Goal: Information Seeking & Learning: Learn about a topic

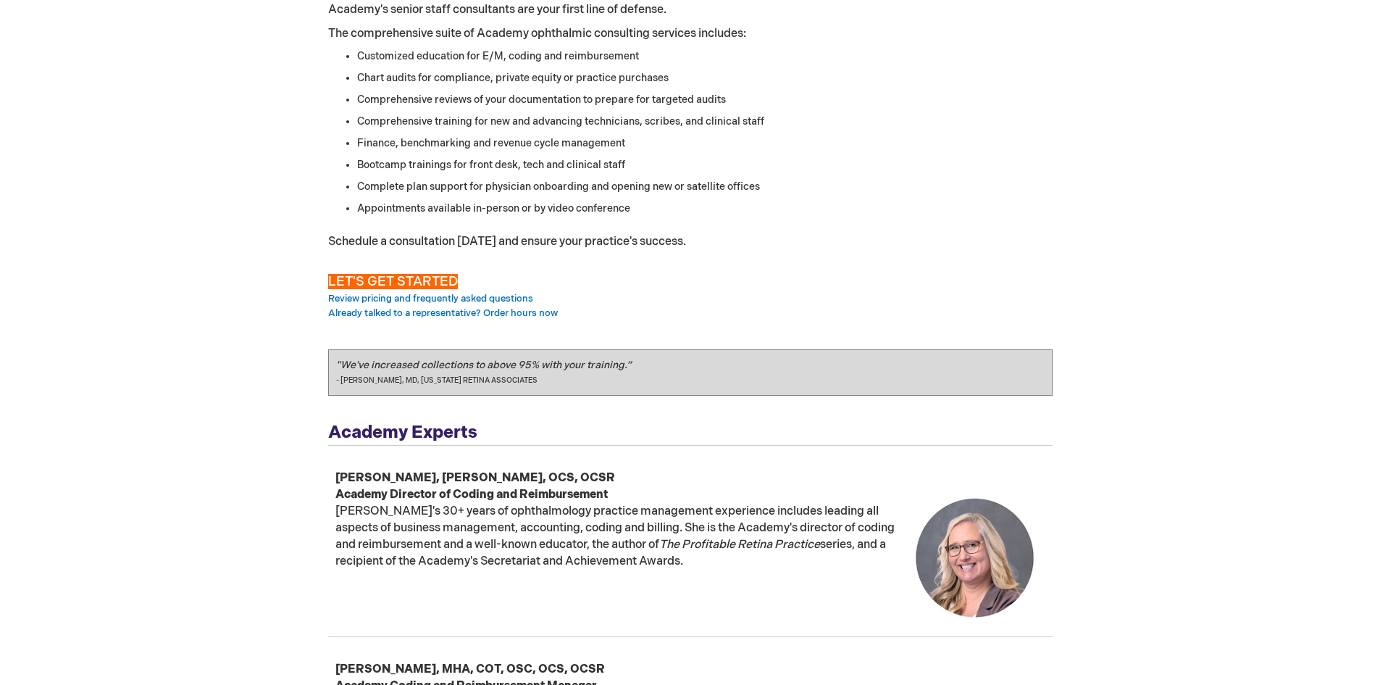
scroll to position [72, 0]
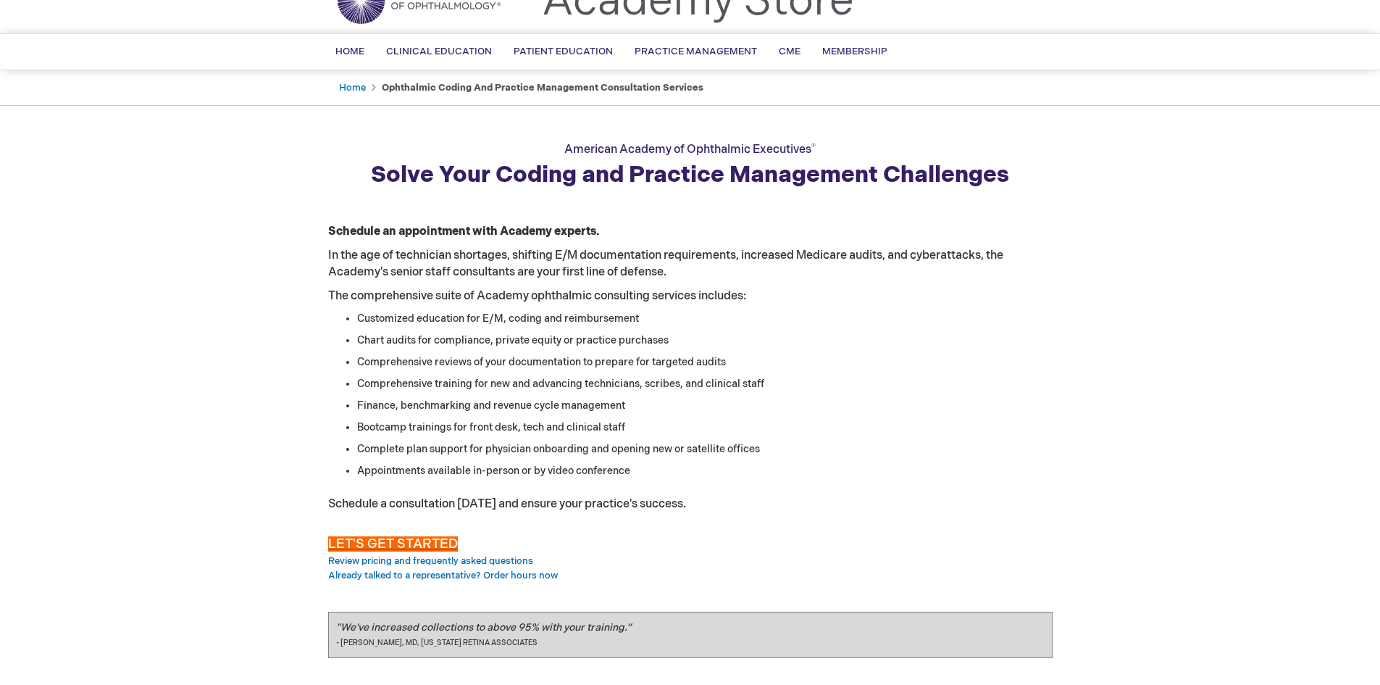
click at [388, 543] on span "LET'S GET STARTED" at bounding box center [393, 543] width 130 height 15
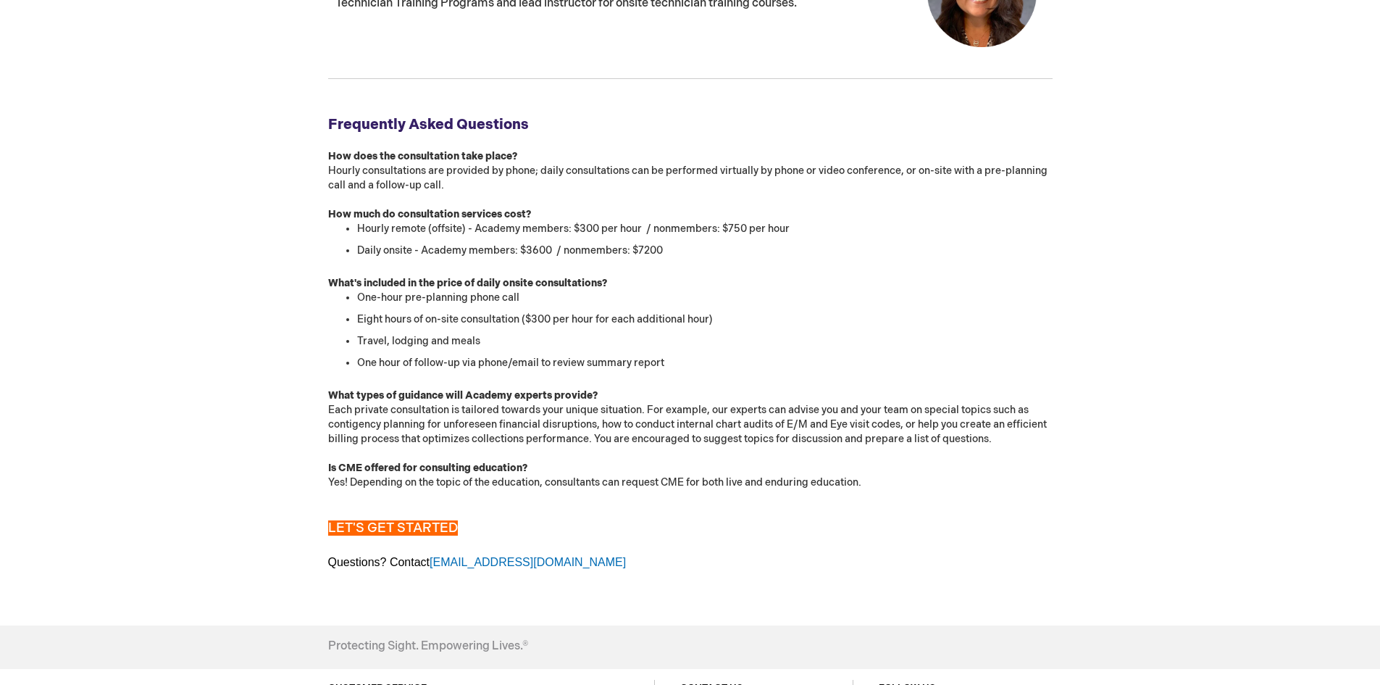
scroll to position [1624, 0]
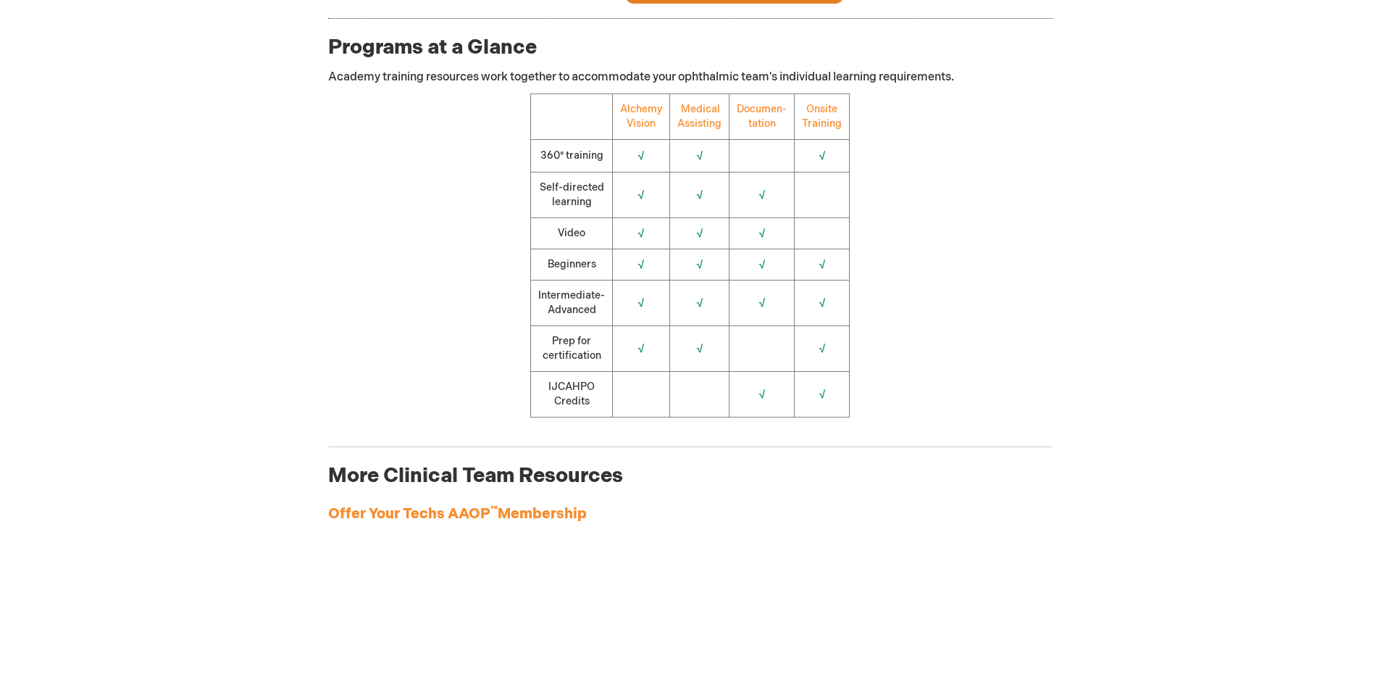
scroll to position [1739, 0]
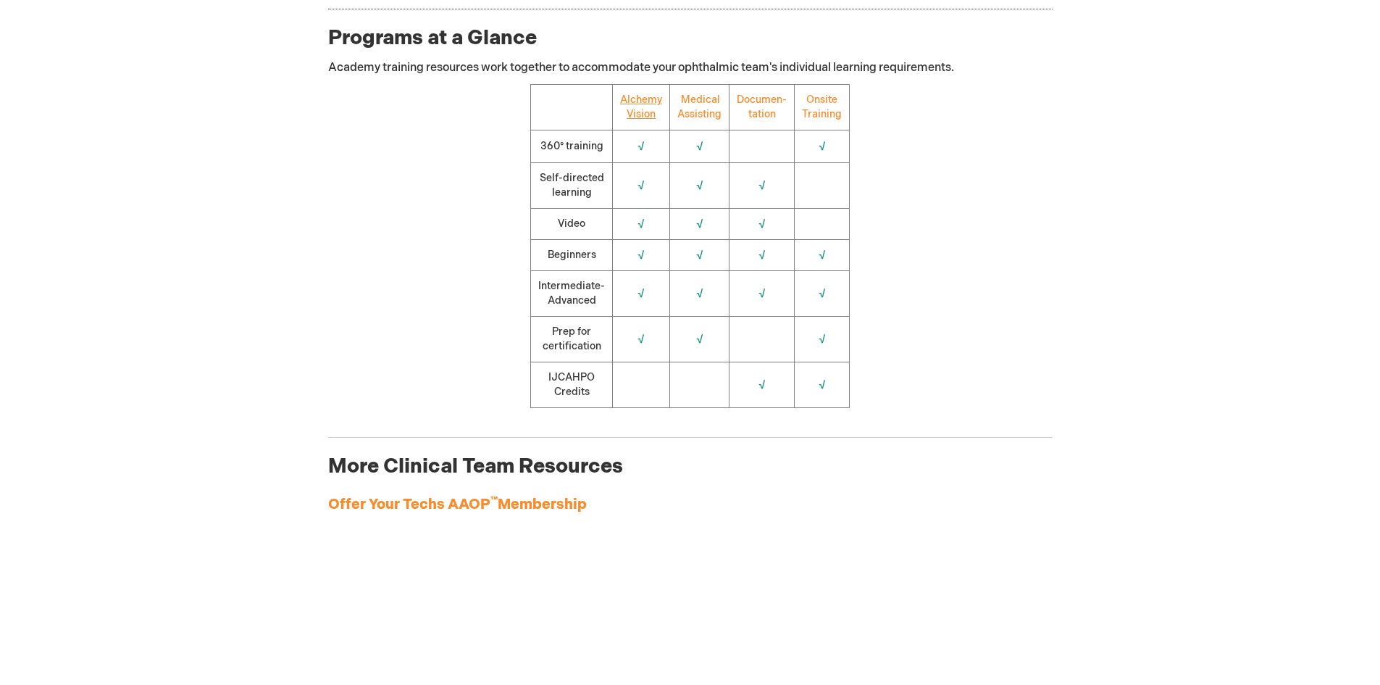
click at [643, 120] on link "Alchemy Vision" at bounding box center [641, 106] width 42 height 27
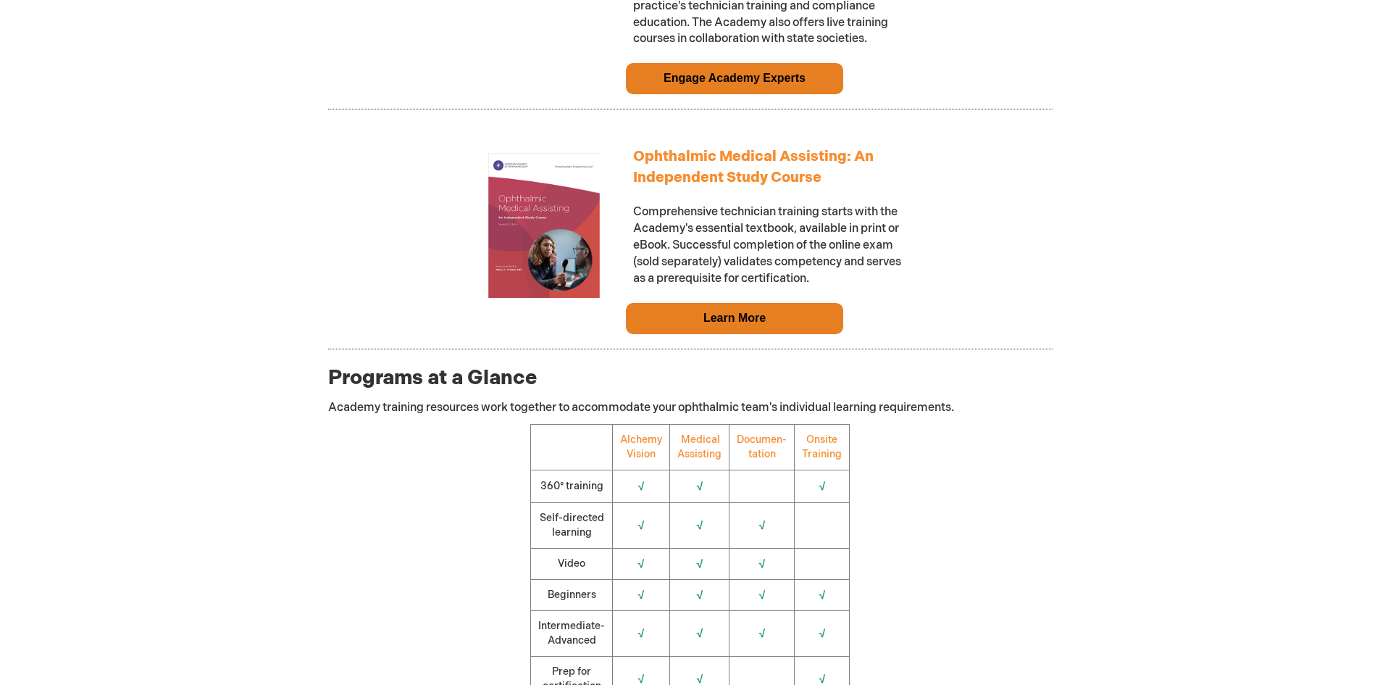
scroll to position [1377, 0]
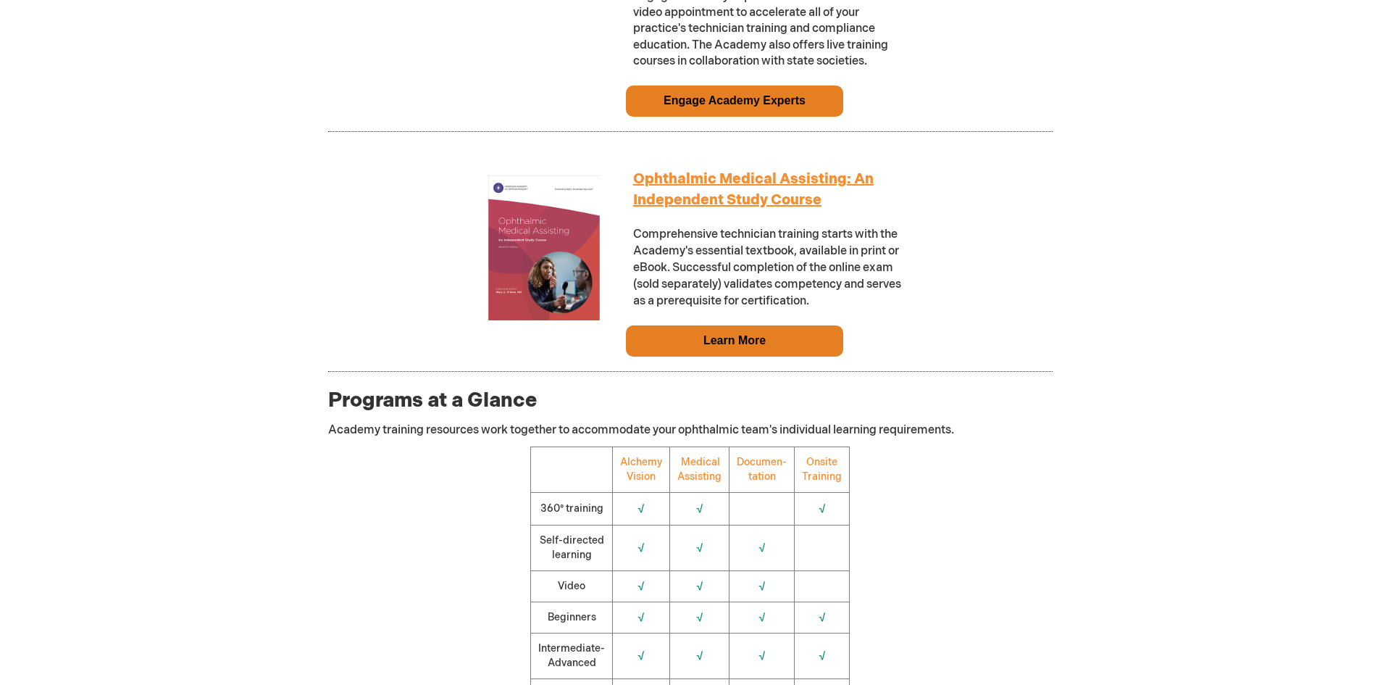
click at [714, 189] on link "Ophthalmic Medical Assisting: An Independent Study Course" at bounding box center [753, 189] width 241 height 38
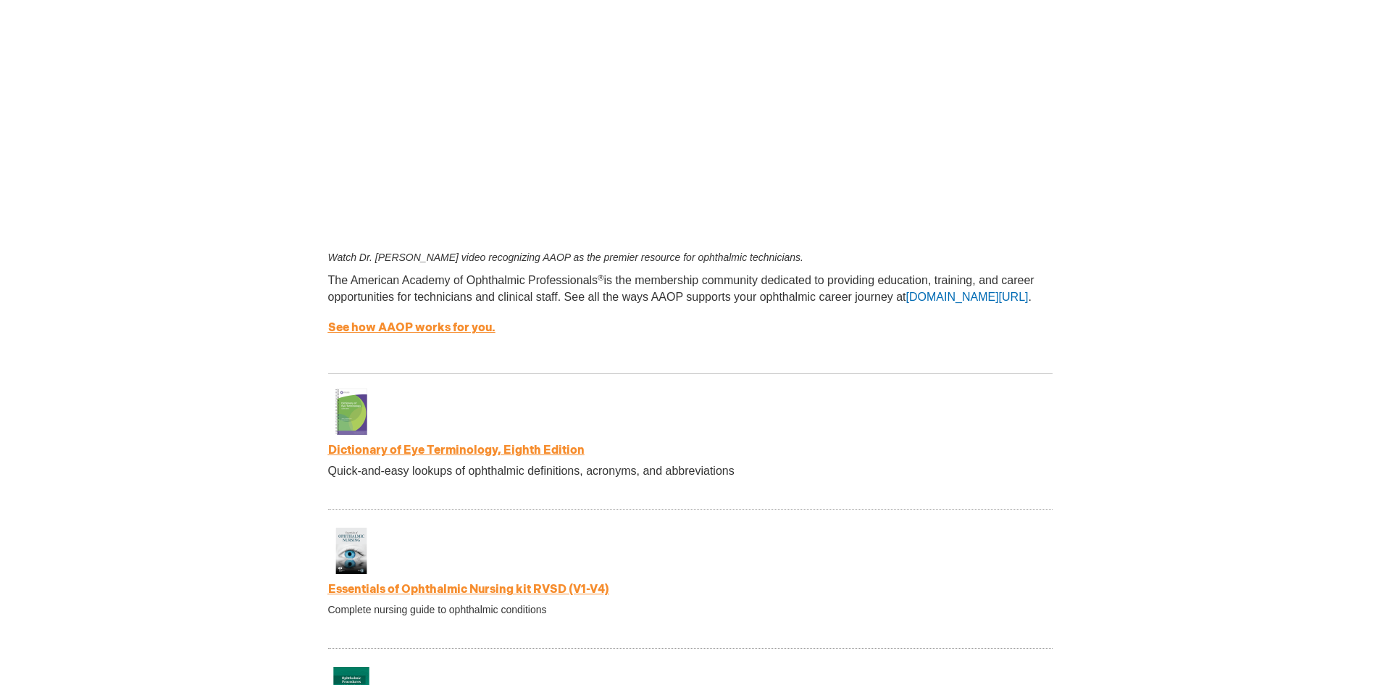
scroll to position [2464, 0]
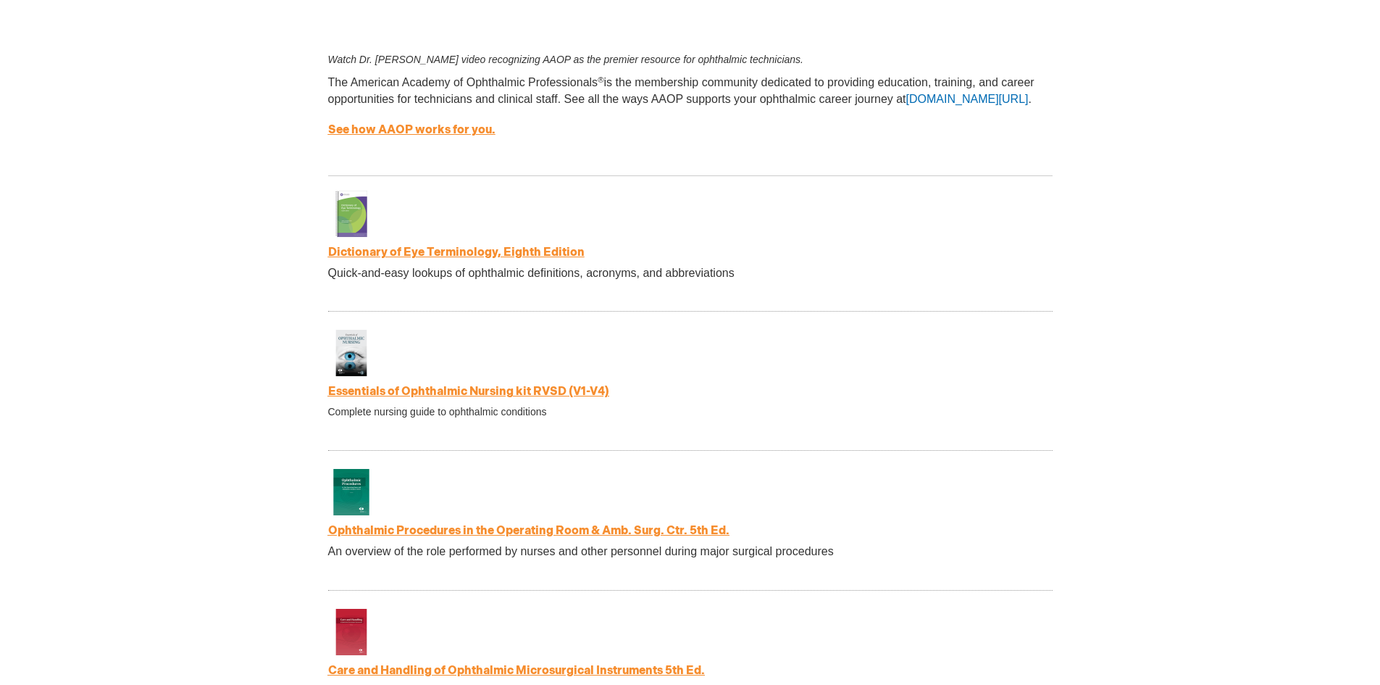
click at [407, 257] on link "Dictionary of Eye Terminology, Eighth Edition" at bounding box center [456, 253] width 257 height 14
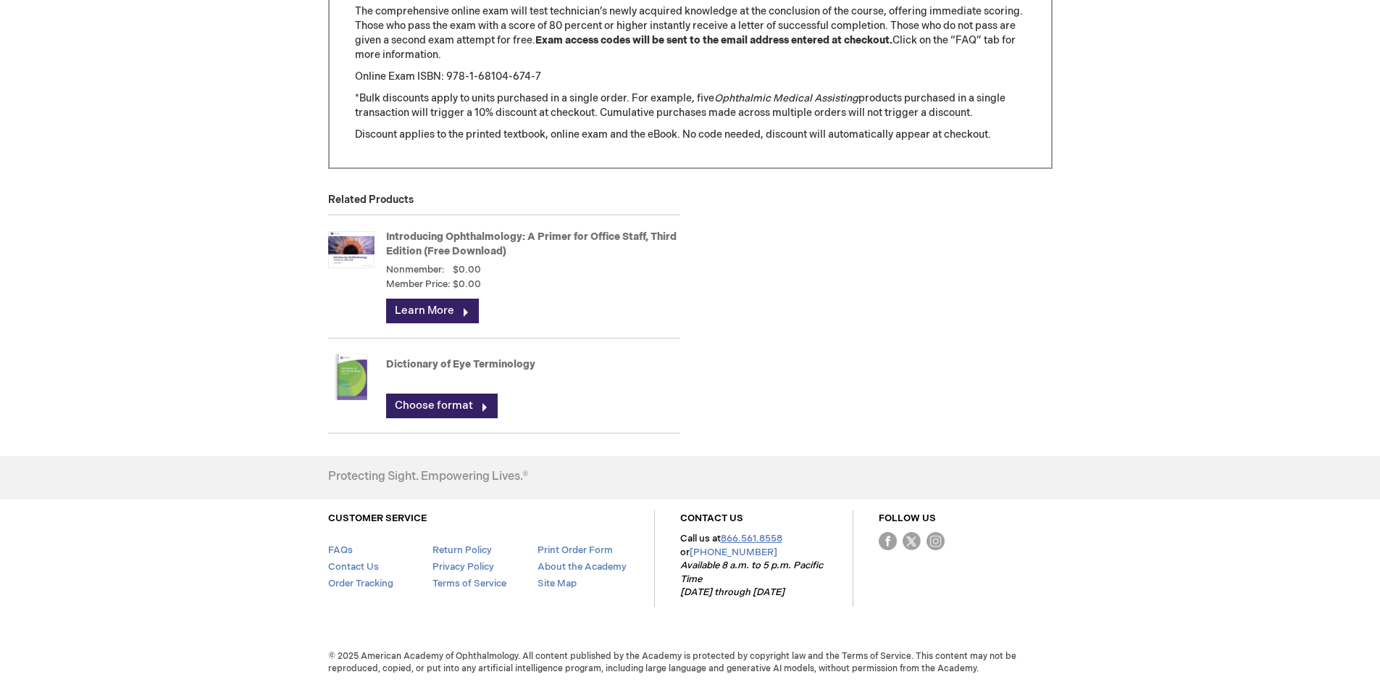
scroll to position [1926, 0]
click at [435, 308] on link "Learn More" at bounding box center [432, 310] width 93 height 25
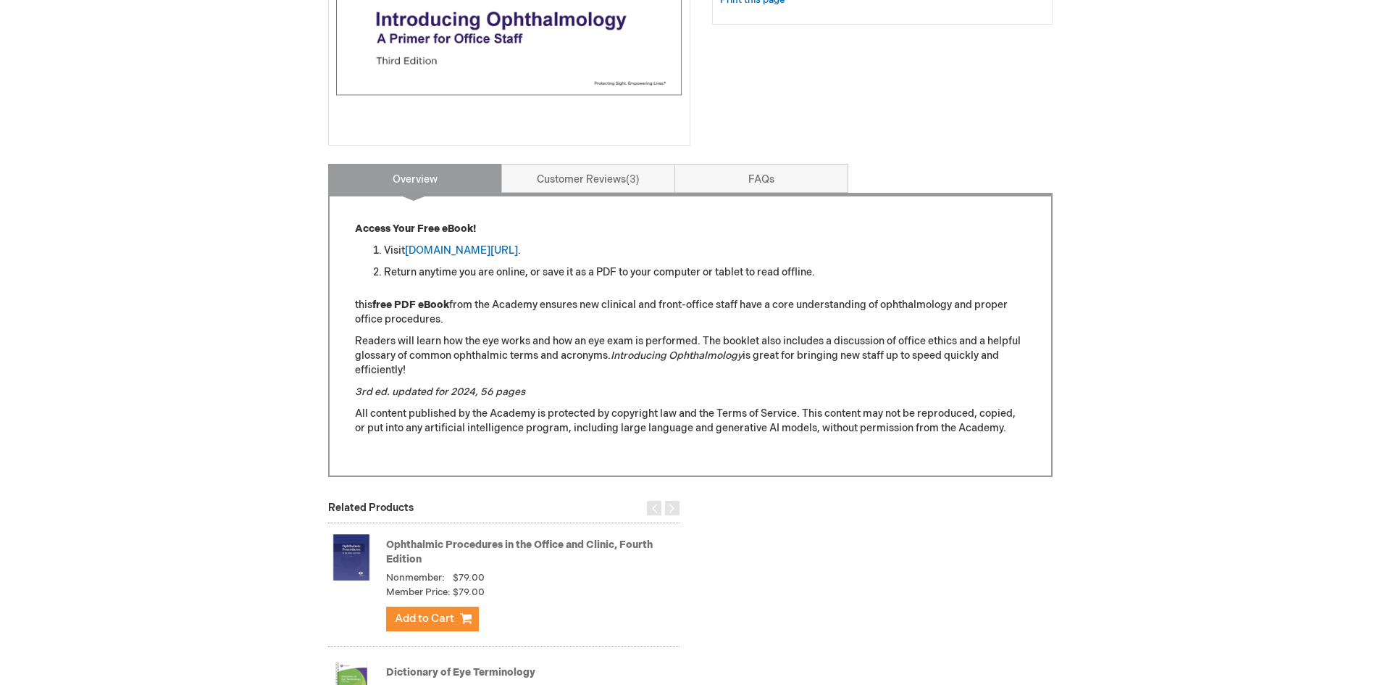
scroll to position [435, 0]
click at [458, 250] on link "aao.org/introducing_ophthalmology" at bounding box center [461, 251] width 113 height 12
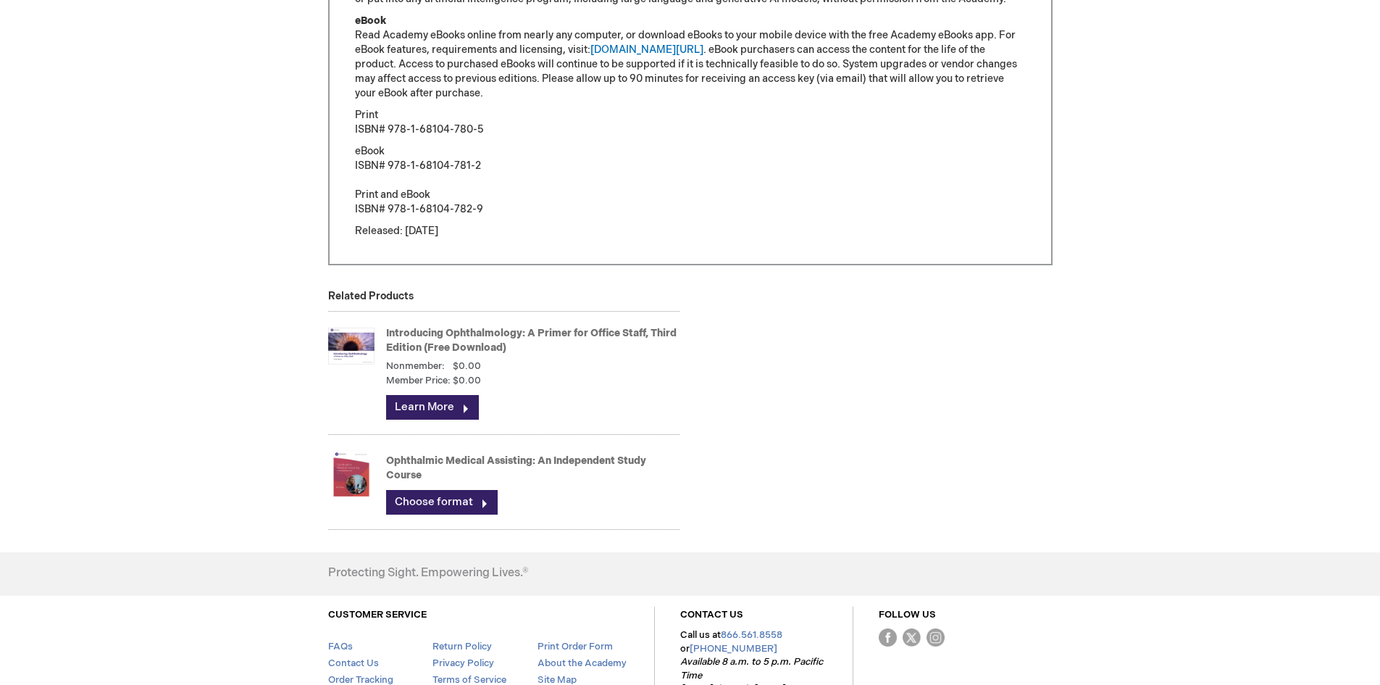
scroll to position [1159, 0]
click at [440, 499] on link "Choose format" at bounding box center [442, 501] width 112 height 25
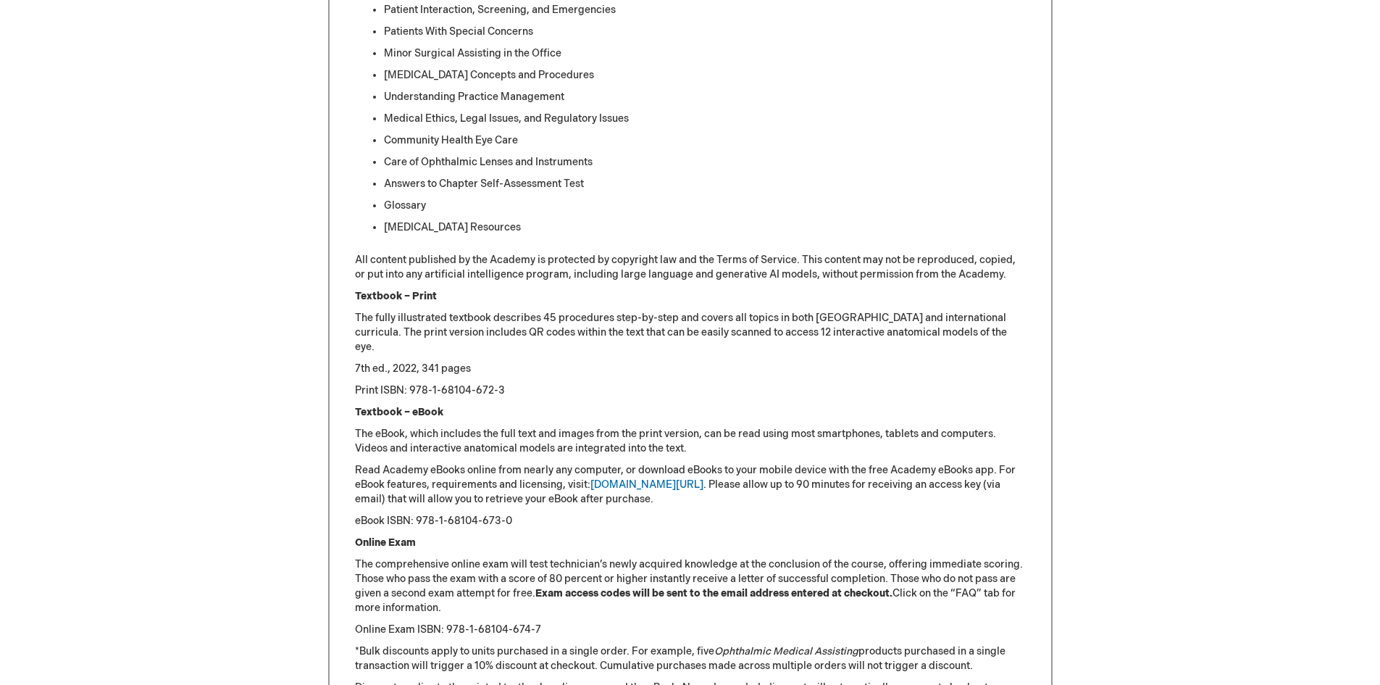
scroll to position [1522, 0]
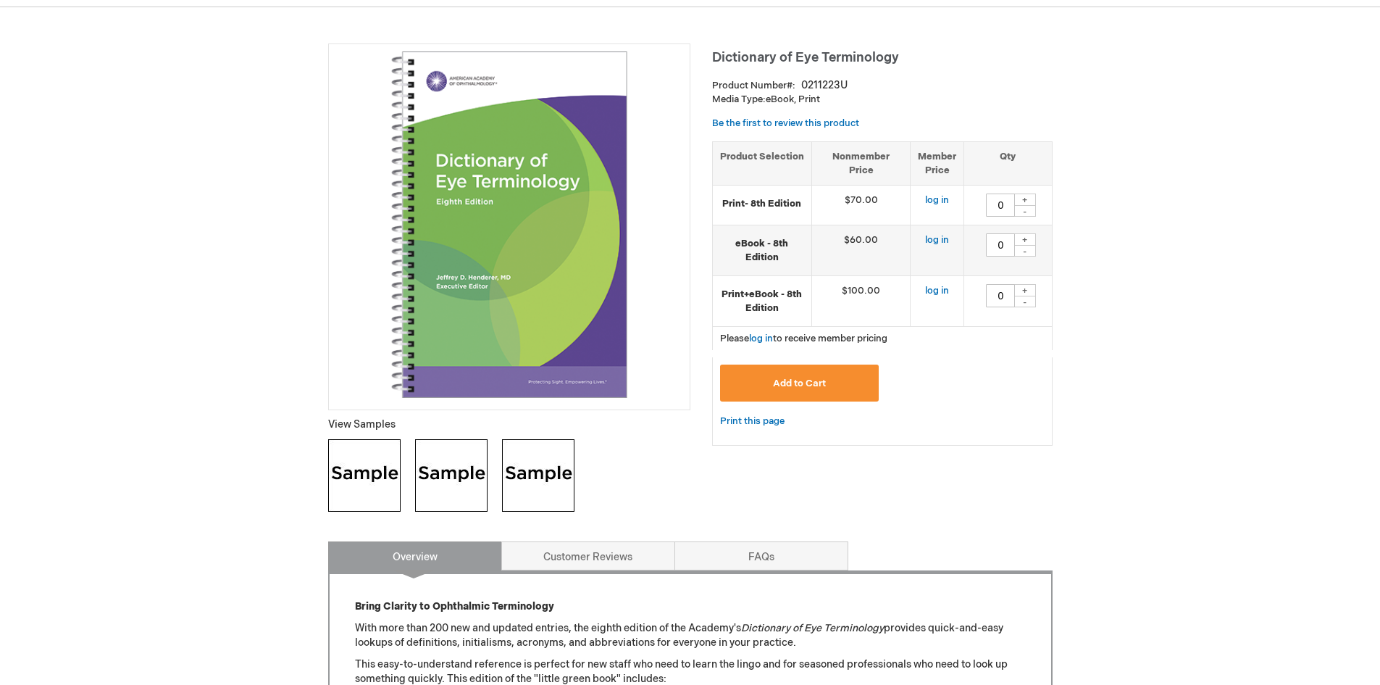
scroll to position [144, 0]
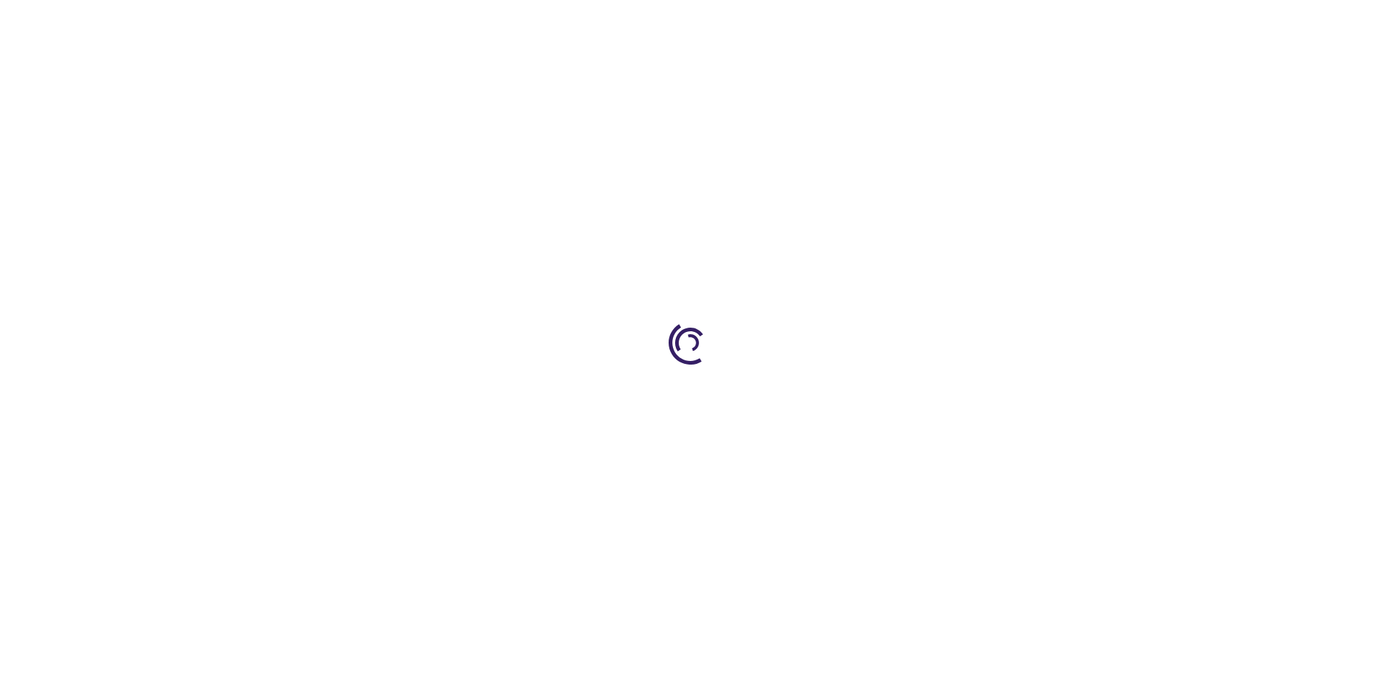
scroll to position [2464, 0]
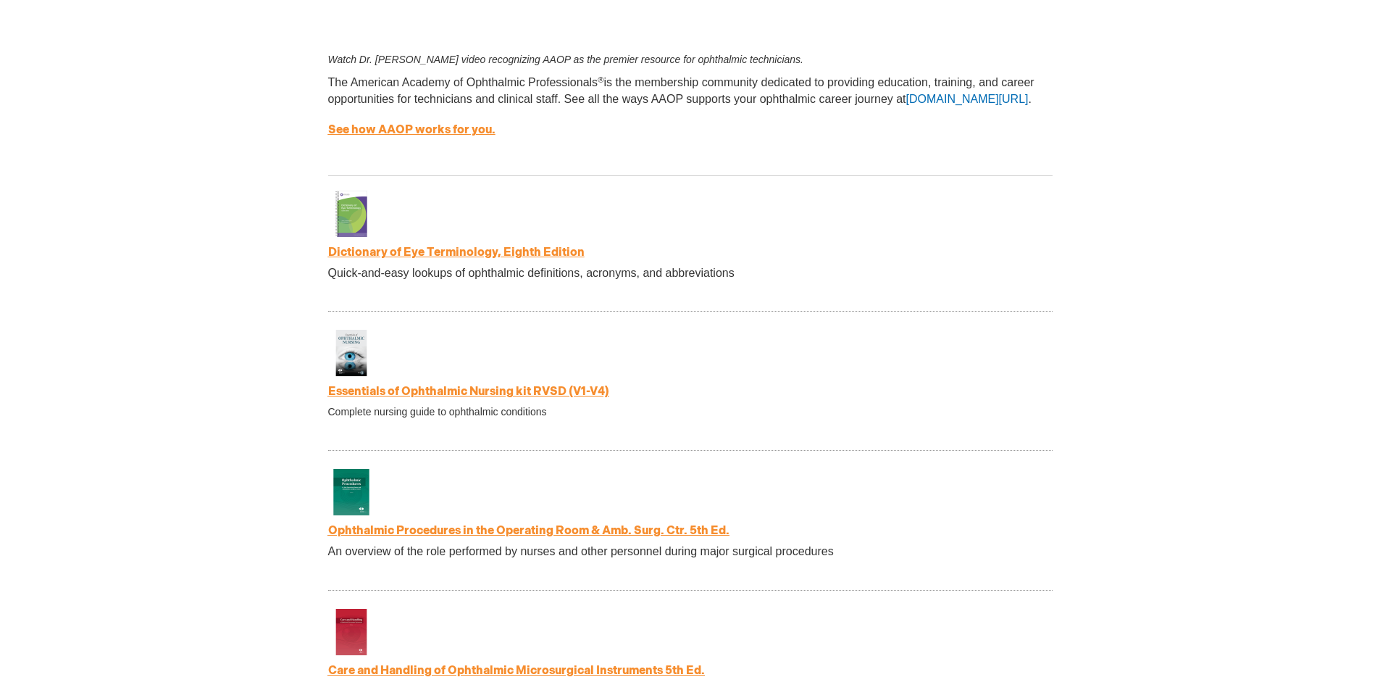
drag, startPoint x: 0, startPoint y: 0, endPoint x: 111, endPoint y: 371, distance: 387.2
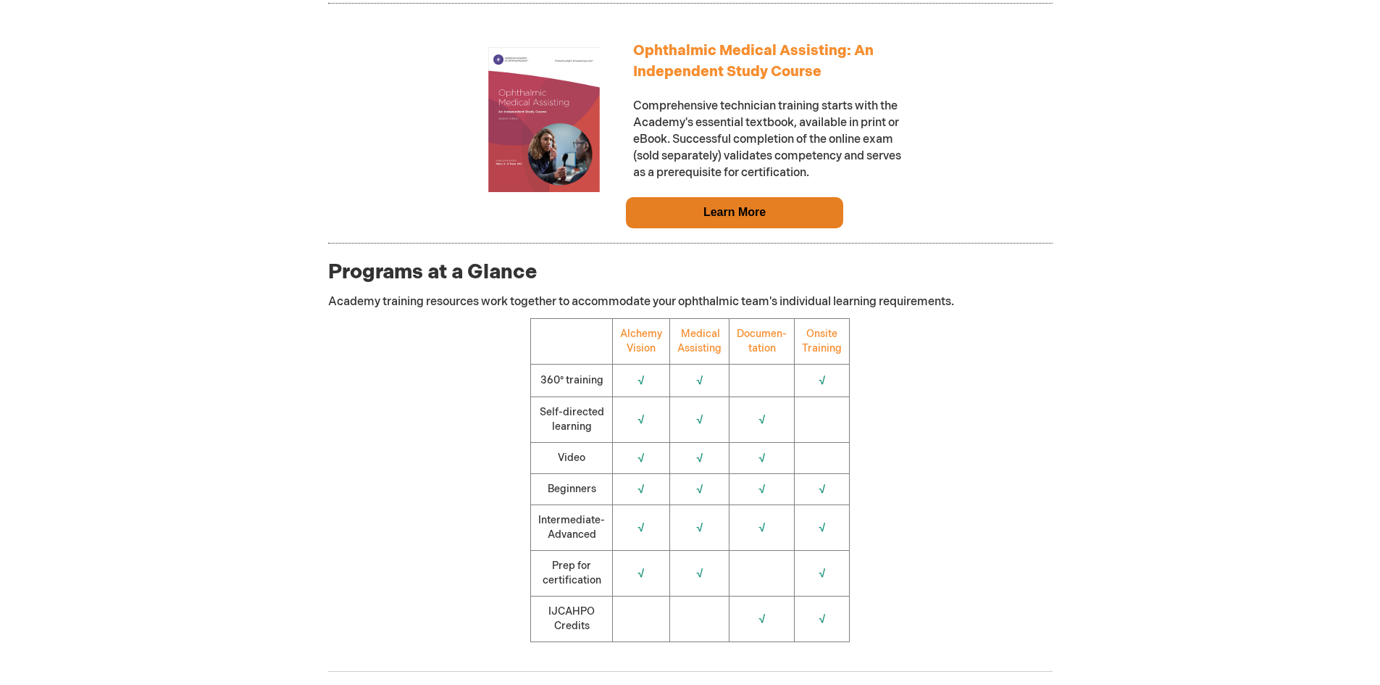
scroll to position [1159, 0]
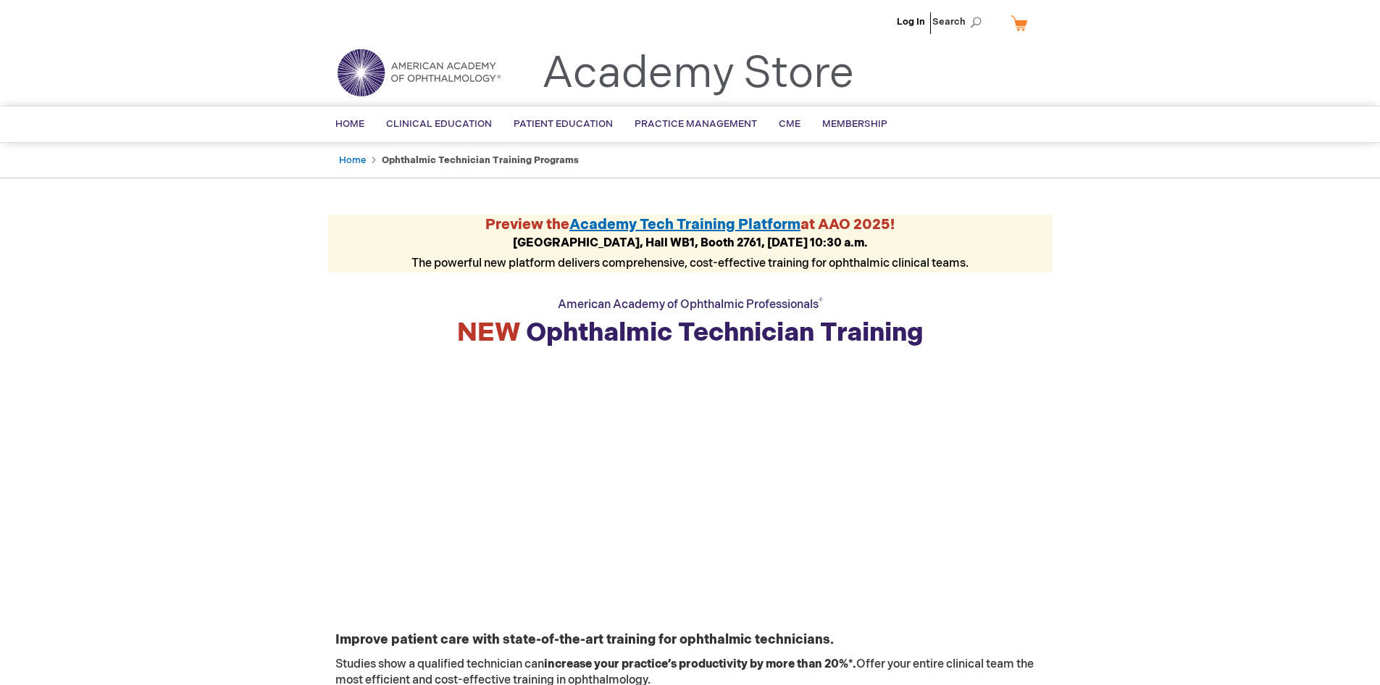
click at [609, 224] on span "Academy Tech Training Platform" at bounding box center [685, 224] width 231 height 17
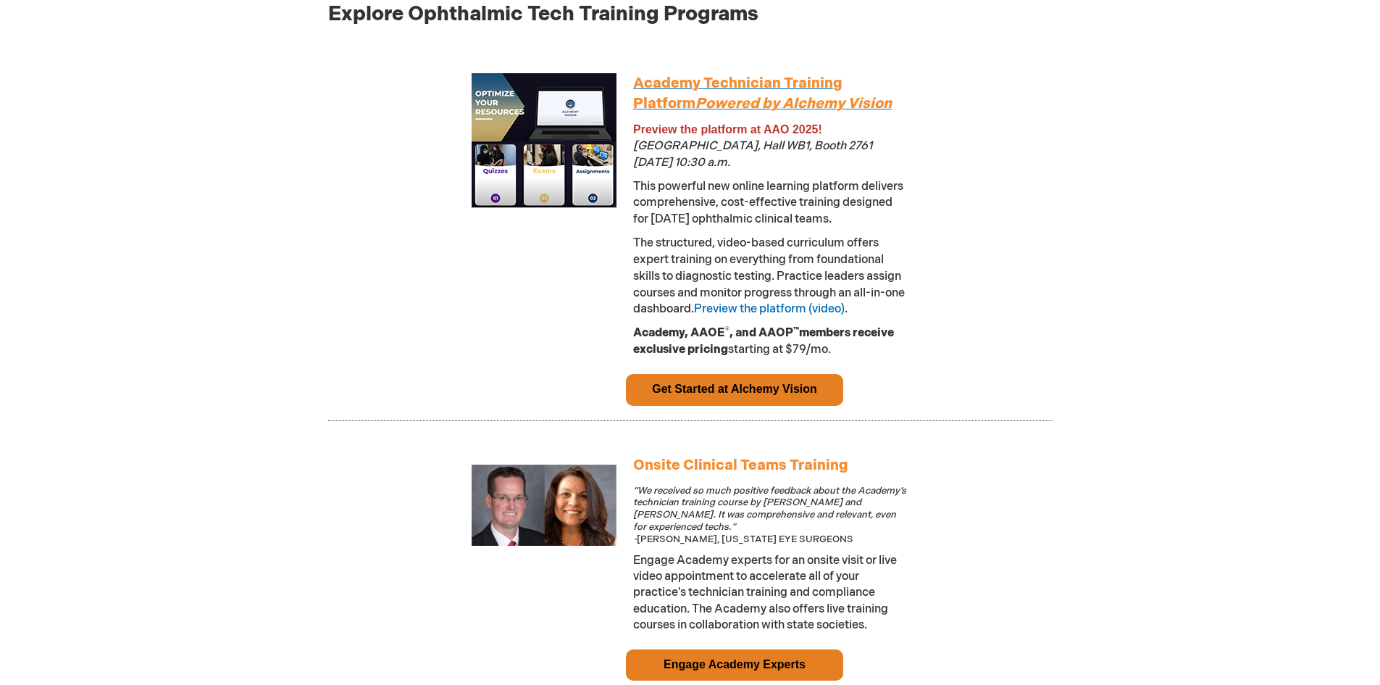
click at [684, 88] on span "Academy Technician Training Platform Powered by Alchemy Vision" at bounding box center [762, 94] width 259 height 38
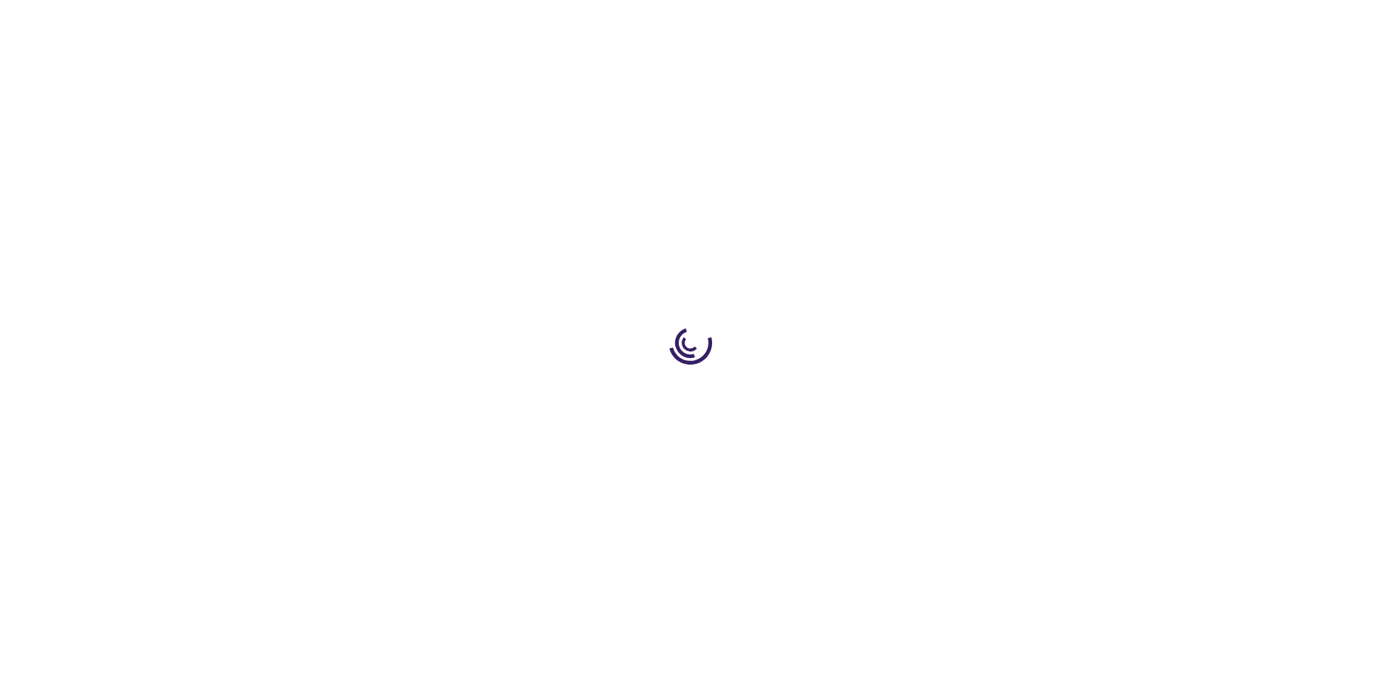
type input "0"
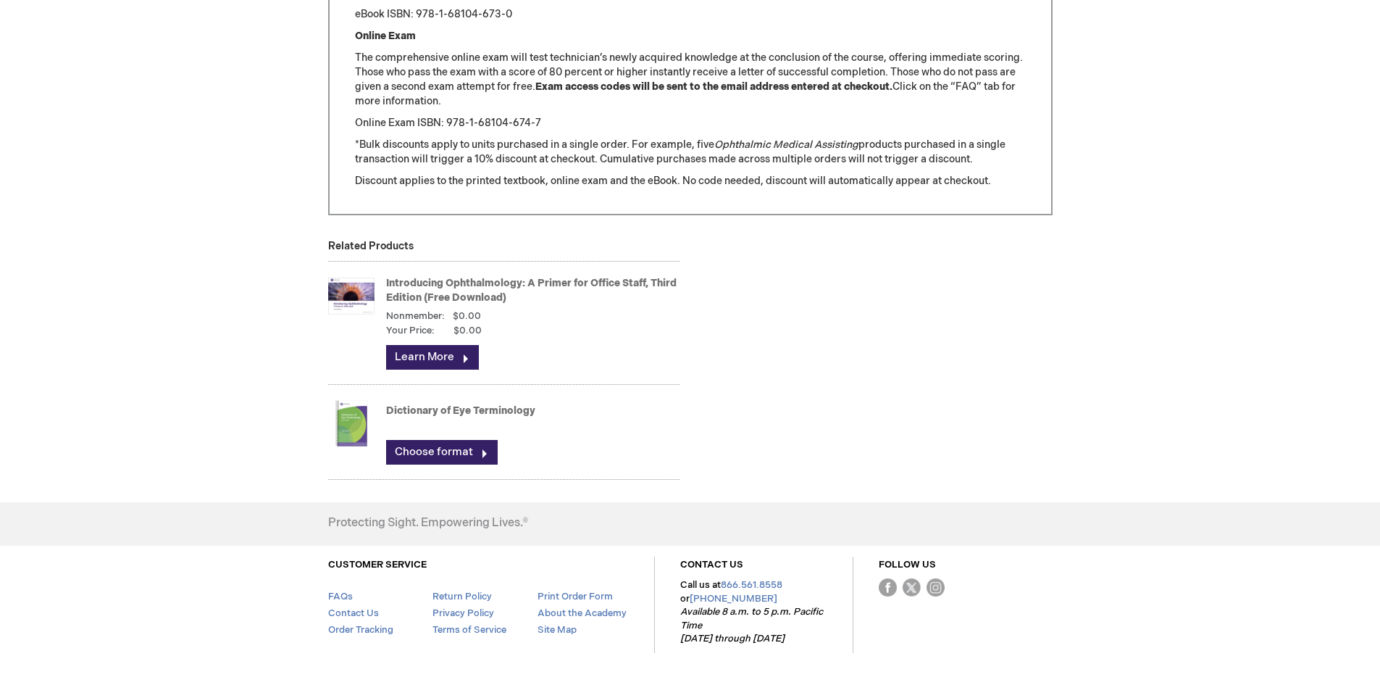
scroll to position [1854, 0]
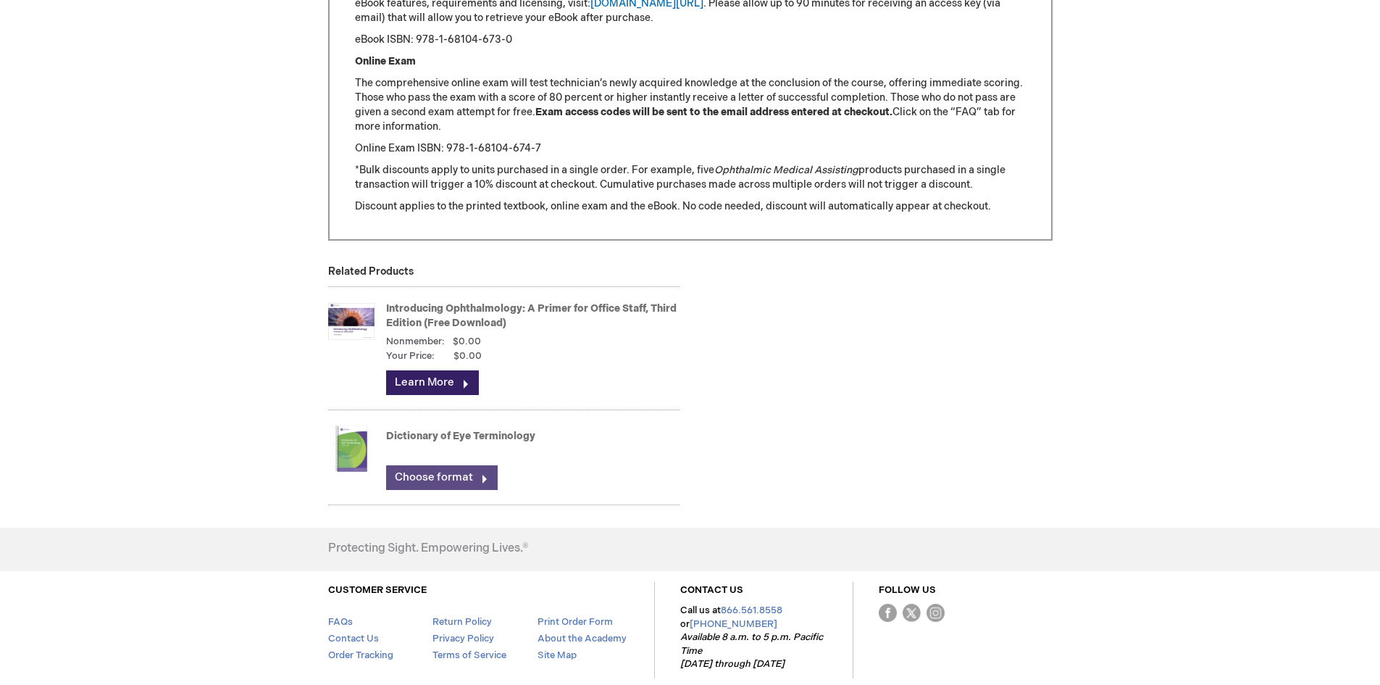
click at [444, 471] on link "Choose format" at bounding box center [442, 477] width 112 height 25
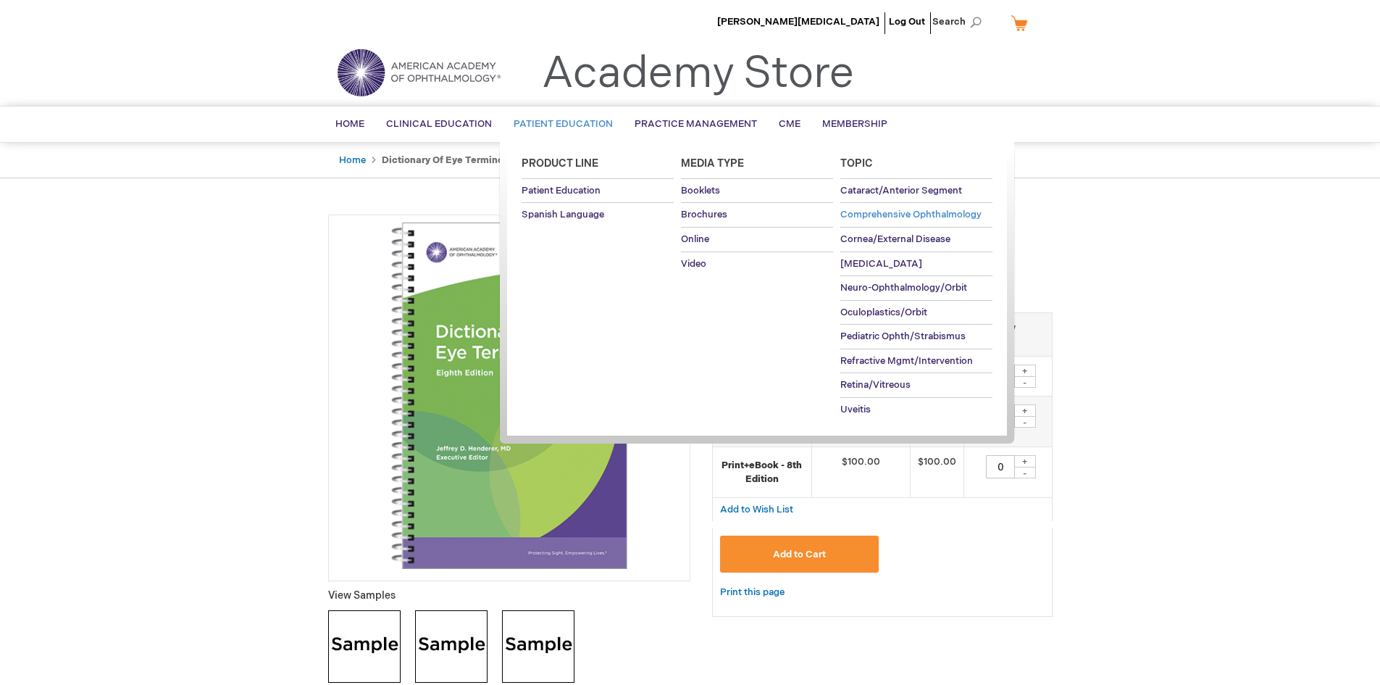
click at [876, 211] on span "Comprehensive Ophthalmology" at bounding box center [911, 215] width 141 height 12
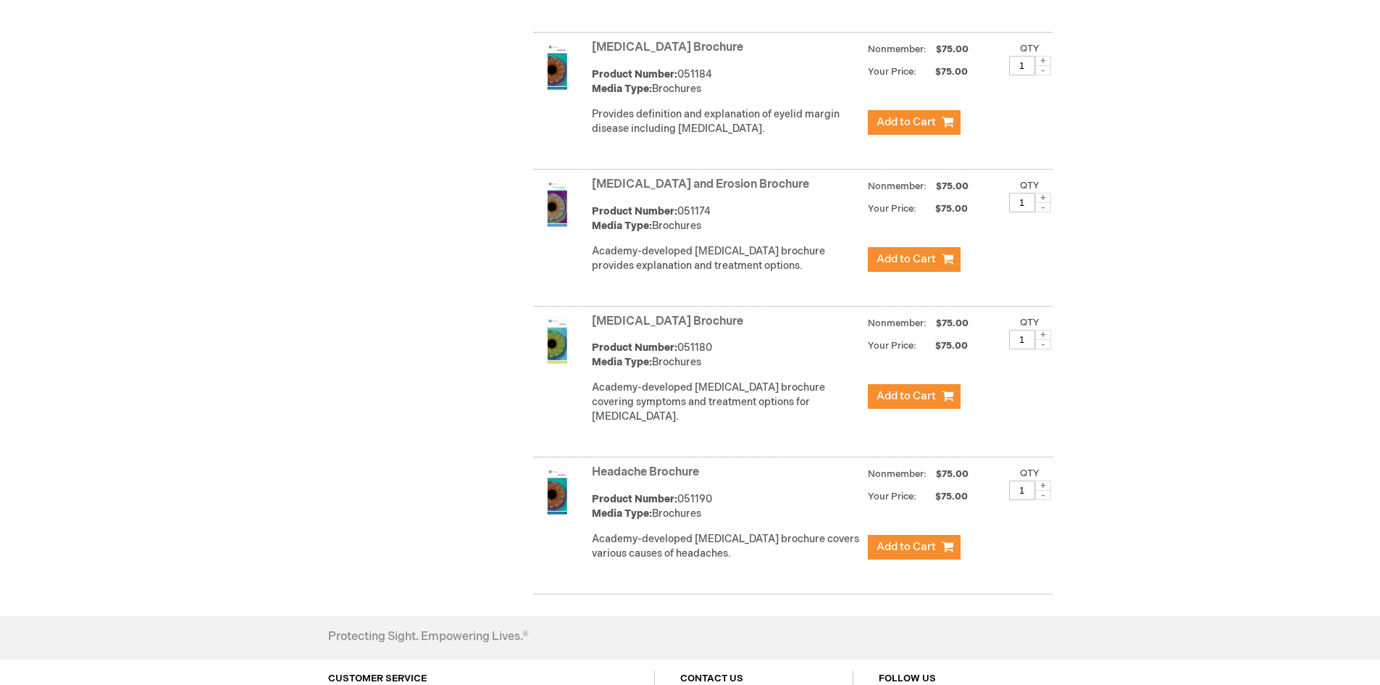
scroll to position [1147, 0]
